Goal: Task Accomplishment & Management: Complete application form

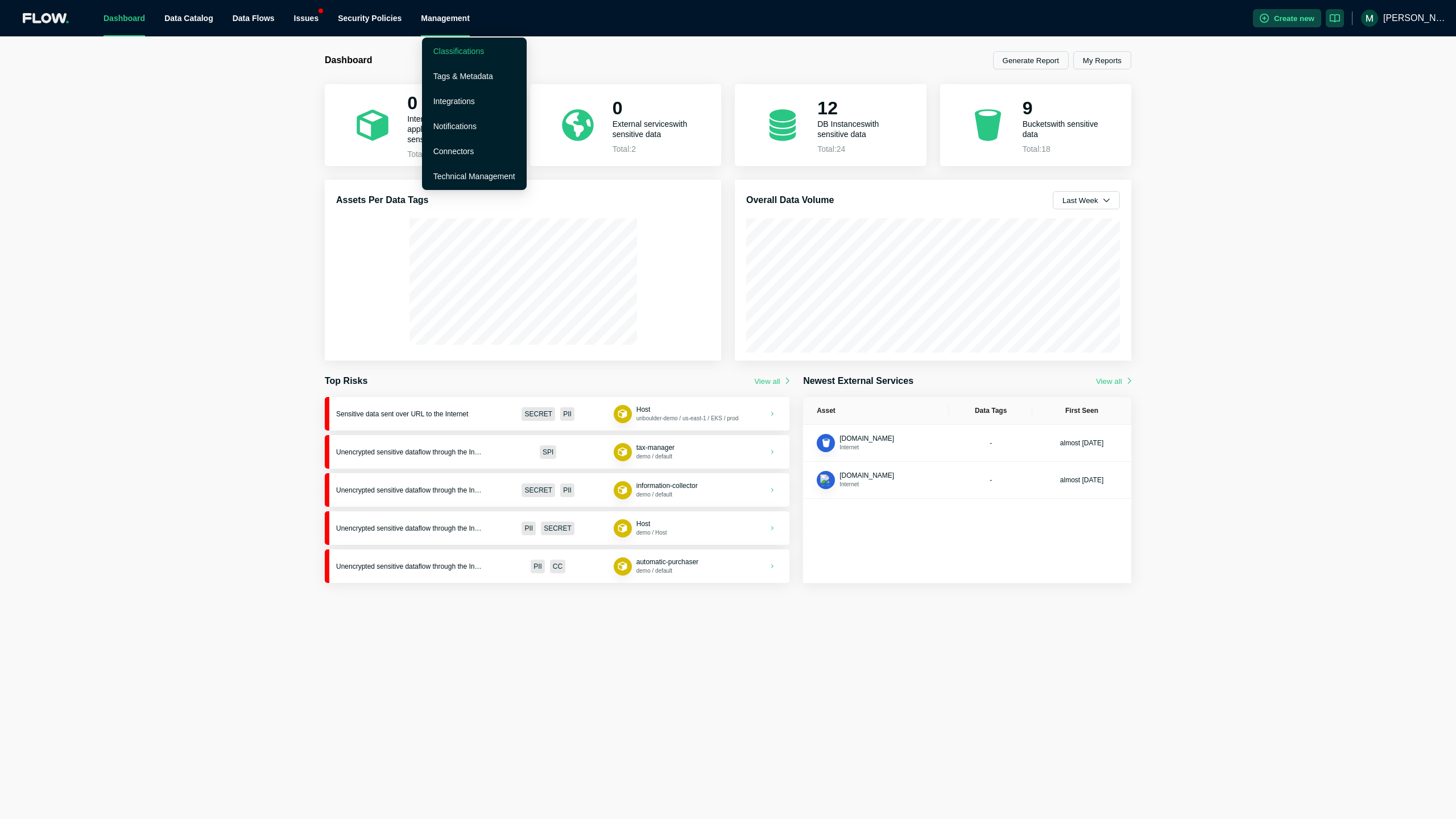
click at [449, 51] on link "Classifications" at bounding box center [458, 51] width 51 height 9
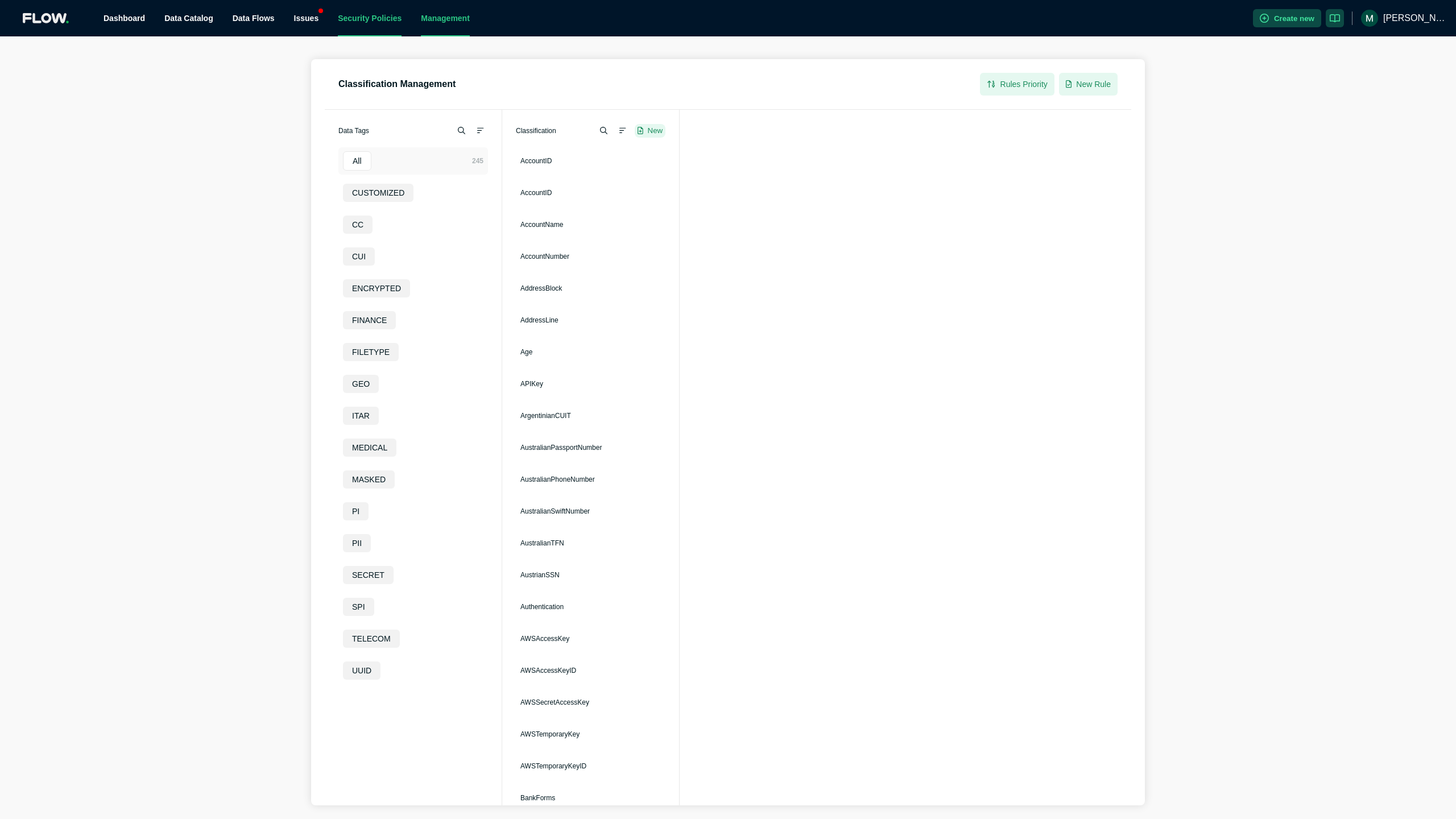
click at [341, 20] on link "Security Policies" at bounding box center [370, 18] width 64 height 9
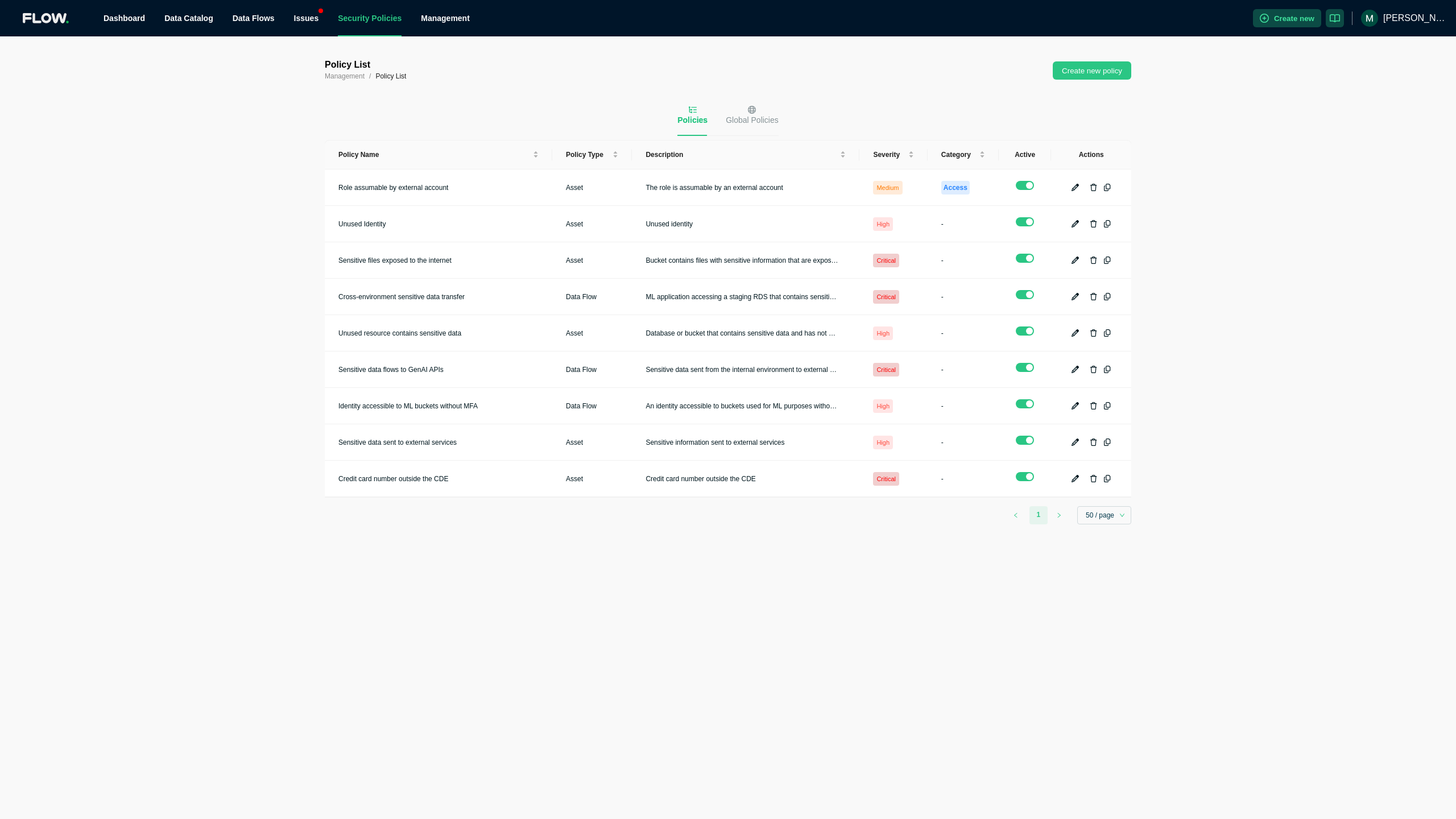
click at [1095, 60] on div "Policy List Management / Policy List Create new policy" at bounding box center [728, 70] width 806 height 22
click at [1073, 71] on button "Create new policy" at bounding box center [1092, 71] width 78 height 18
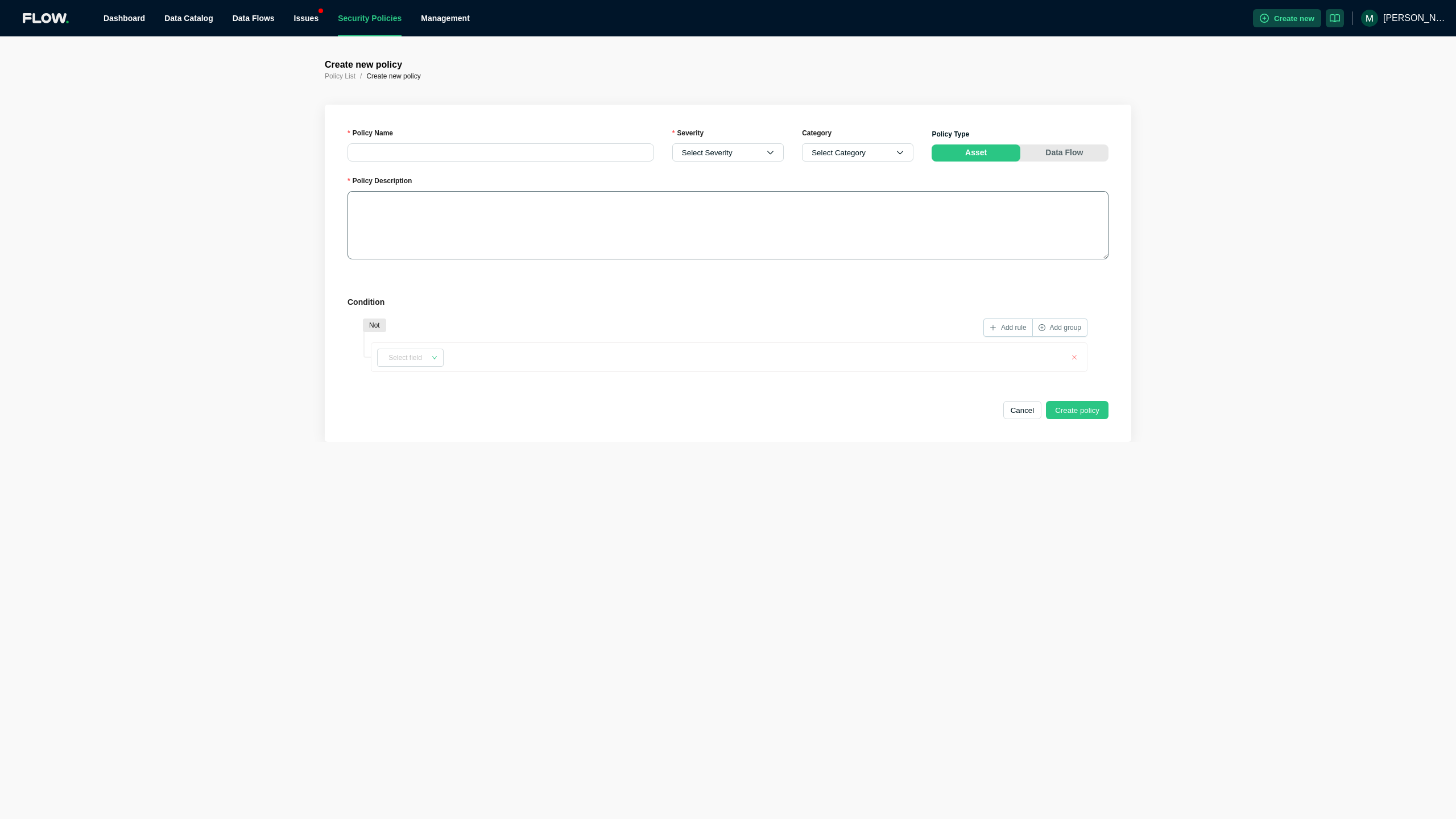
click at [549, 217] on textarea "Policy Description" at bounding box center [727, 225] width 761 height 68
click at [565, 179] on div "Policy Description" at bounding box center [727, 183] width 761 height 16
click at [306, 16] on div "Issues" at bounding box center [306, 18] width 25 height 36
click at [1029, 405] on button "Cancel" at bounding box center [1022, 410] width 39 height 18
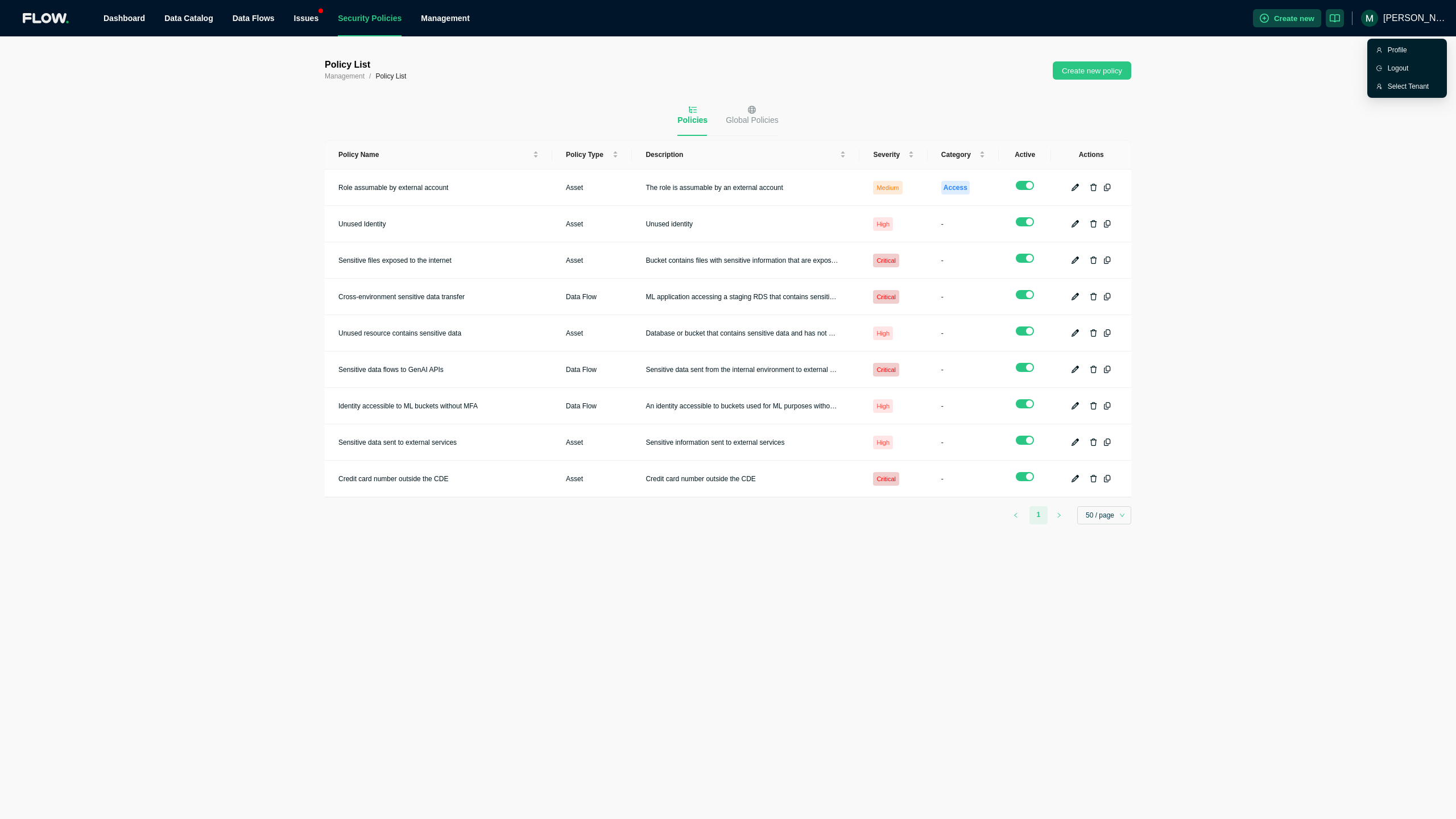
click at [1418, 15] on span "[PERSON_NAME]" at bounding box center [1415, 18] width 64 height 36
click at [1400, 90] on div "Select Tenant" at bounding box center [1412, 86] width 50 height 12
click at [454, 18] on div "Management" at bounding box center [445, 18] width 49 height 36
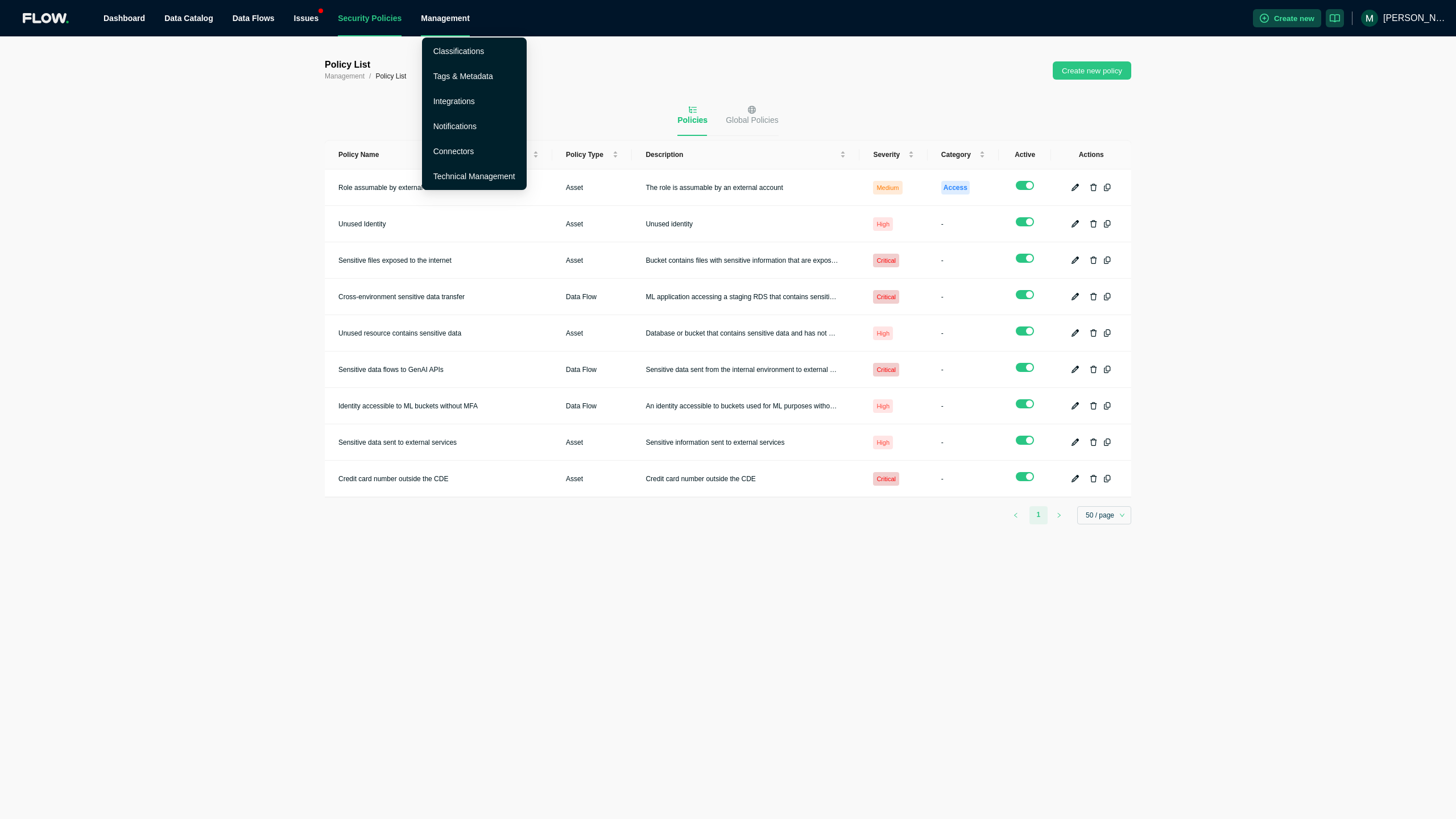
click at [352, 116] on div "Policies Global Policies Policy Name Policy Type Description Severity Category …" at bounding box center [728, 319] width 806 height 429
